Goal: Information Seeking & Learning: Check status

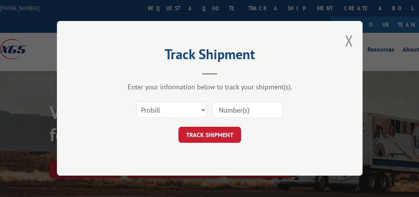
click at [204, 109] on select "Select category... Probill BOL PO" at bounding box center [171, 110] width 70 height 16
click at [202, 109] on select "Select category... Probill BOL PO" at bounding box center [171, 110] width 70 height 16
select select "bol"
click at [136, 102] on select "Select category... Probill BOL PO" at bounding box center [171, 110] width 70 height 16
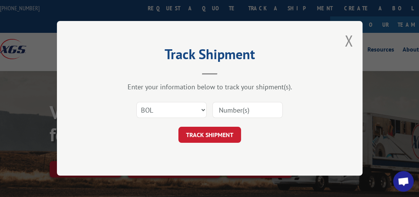
click at [258, 108] on input at bounding box center [247, 110] width 70 height 16
type input "7052612"
click at [193, 136] on button "TRACK SHIPMENT" at bounding box center [209, 135] width 63 height 16
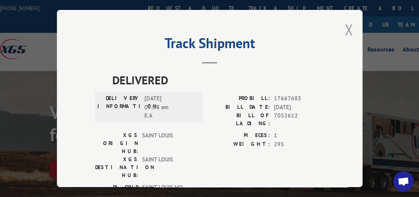
click at [345, 24] on button "Close modal" at bounding box center [349, 29] width 8 height 20
